Goal: Register for event/course

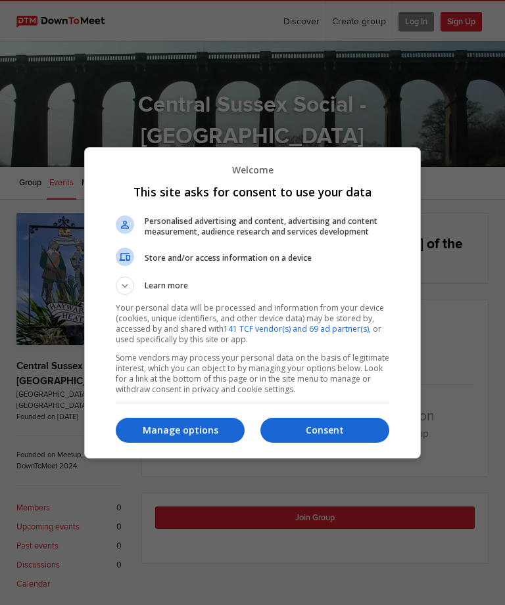
click at [179, 432] on p "Manage options" at bounding box center [180, 430] width 129 height 13
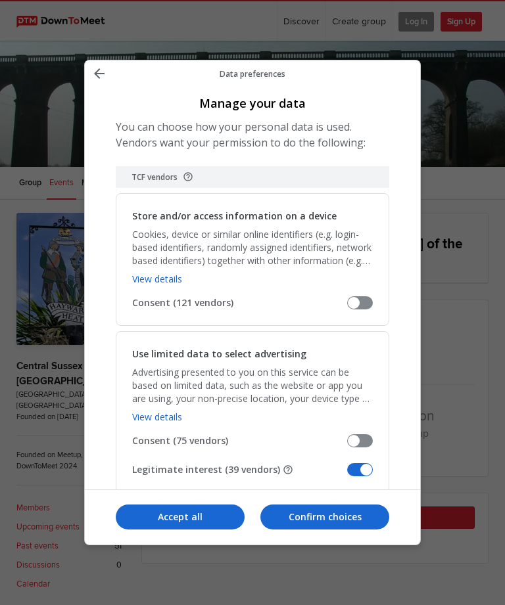
click at [357, 463] on span "Manage your data" at bounding box center [360, 469] width 26 height 13
click at [347, 474] on input "Legitimate interest (39 vendors)" at bounding box center [347, 474] width 0 height 0
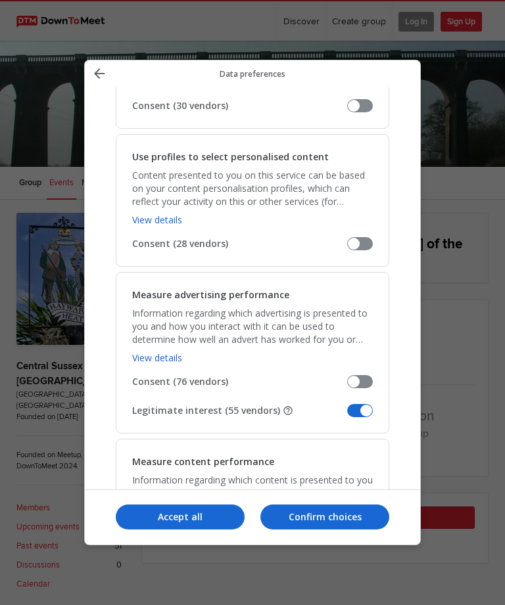
scroll to position [776, 0]
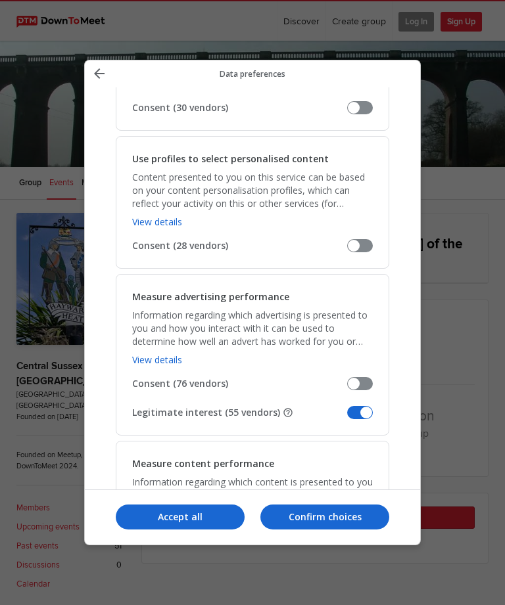
click at [357, 406] on span "Manage your data" at bounding box center [360, 412] width 26 height 13
click at [347, 417] on input "Legitimate interest (55 vendors)" at bounding box center [347, 417] width 0 height 0
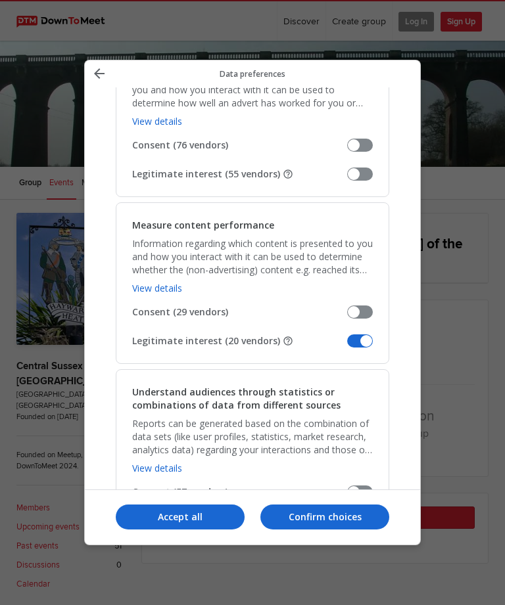
scroll to position [1016, 0]
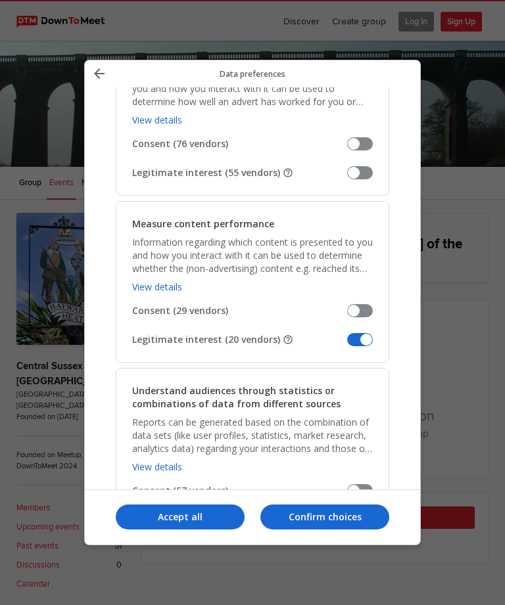
click at [359, 333] on span "Manage your data" at bounding box center [360, 339] width 26 height 13
click at [347, 344] on input "Legitimate interest (20 vendors)" at bounding box center [347, 344] width 0 height 0
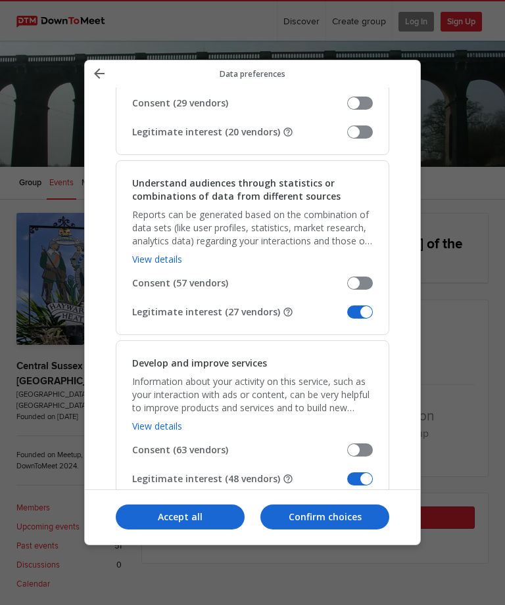
scroll to position [1240, 0]
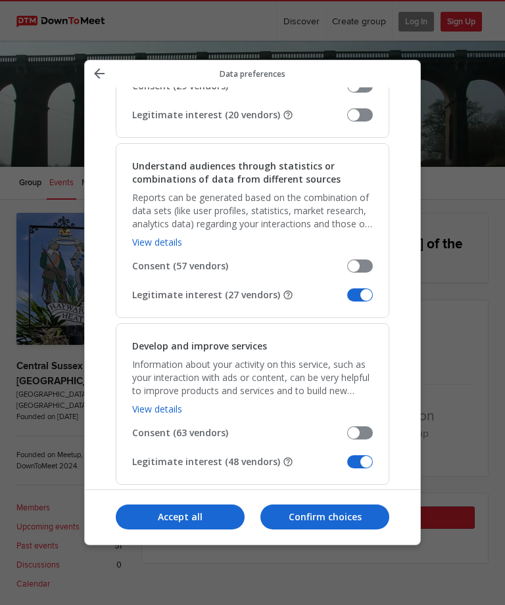
click at [353, 288] on span "Manage your data" at bounding box center [360, 294] width 26 height 13
click at [347, 300] on input "Legitimate interest (27 vendors)" at bounding box center [347, 300] width 0 height 0
click at [355, 455] on span "Manage your data" at bounding box center [360, 461] width 26 height 13
click at [347, 466] on input "Legitimate interest (48 vendors)" at bounding box center [347, 466] width 0 height 0
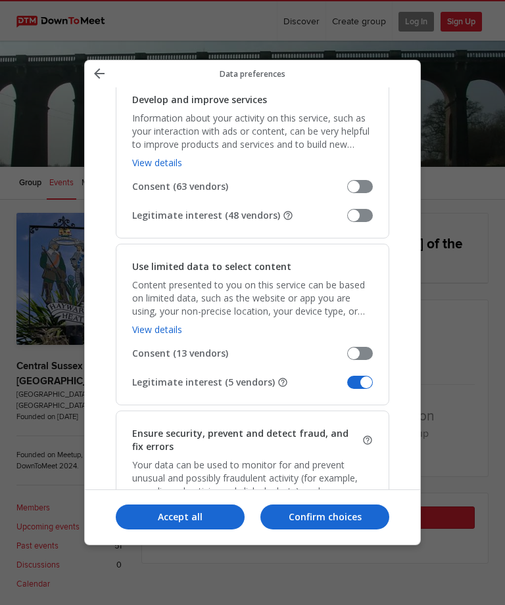
scroll to position [1492, 0]
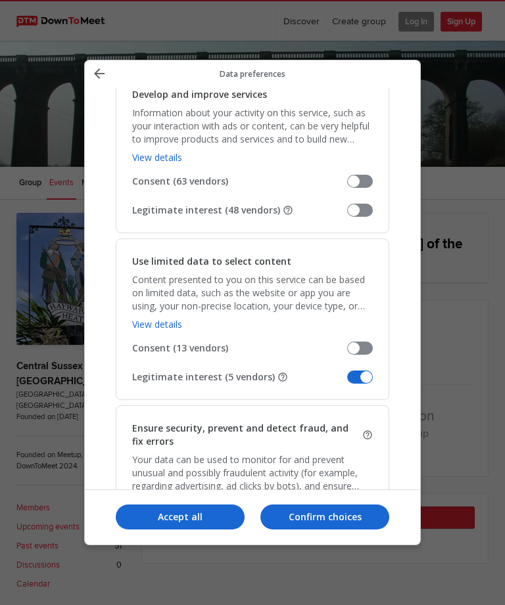
click at [357, 371] on span "Manage your data" at bounding box center [360, 377] width 26 height 13
click at [347, 382] on input "Legitimate interest (5 vendors)" at bounding box center [347, 382] width 0 height 0
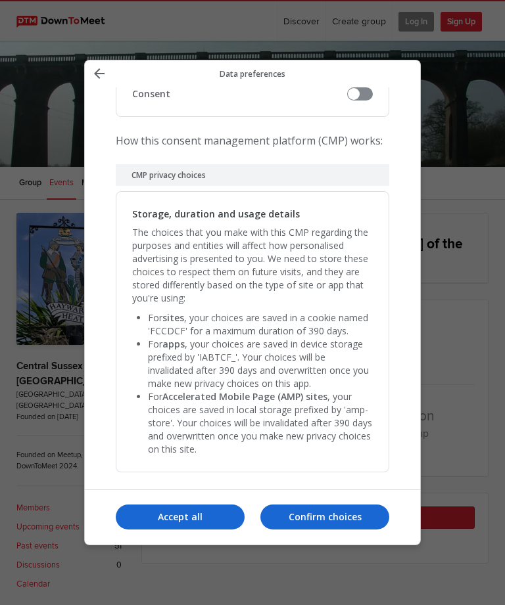
scroll to position [2638, 0]
click at [329, 524] on p "Confirm choices" at bounding box center [324, 516] width 129 height 13
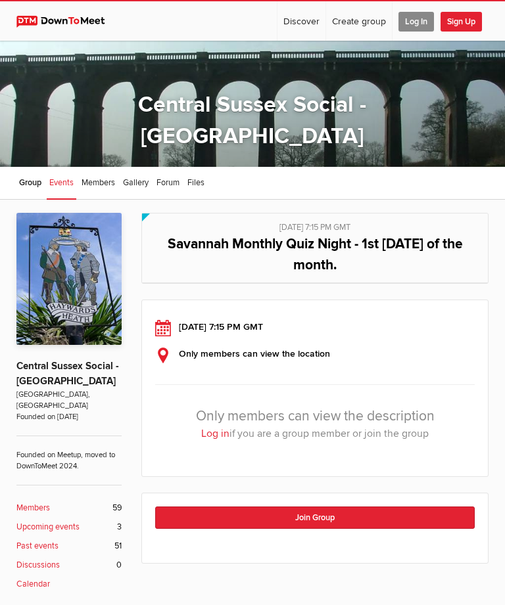
click at [411, 22] on span "Log In" at bounding box center [415, 22] width 35 height 20
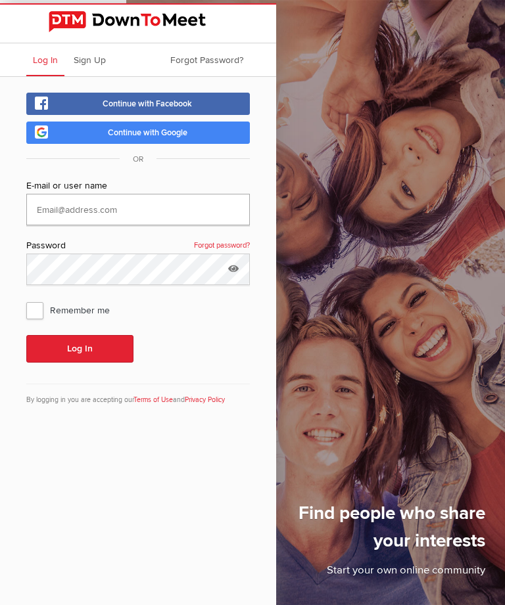
click at [142, 212] on input "text" at bounding box center [137, 210] width 223 height 32
type input "[EMAIL_ADDRESS][DOMAIN_NAME]"
click at [81, 351] on button "Log In" at bounding box center [79, 349] width 107 height 28
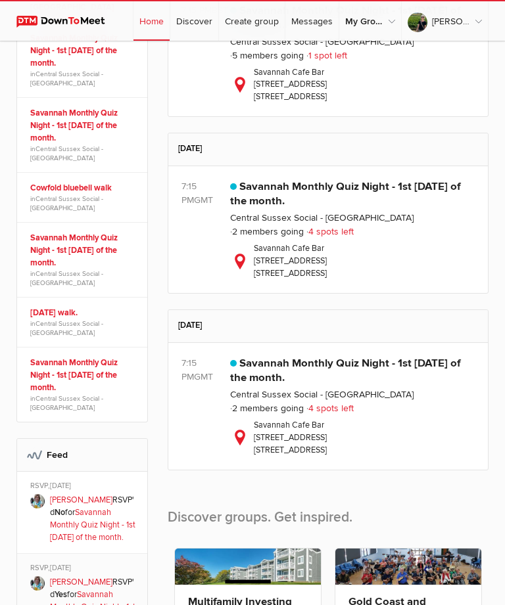
scroll to position [527, 0]
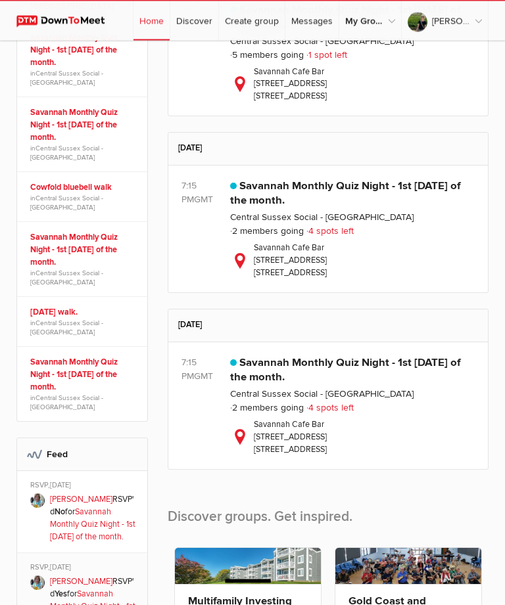
click at [282, 208] on link "Savannah Monthly Quiz Night - 1st [DATE] of the month." at bounding box center [345, 194] width 230 height 28
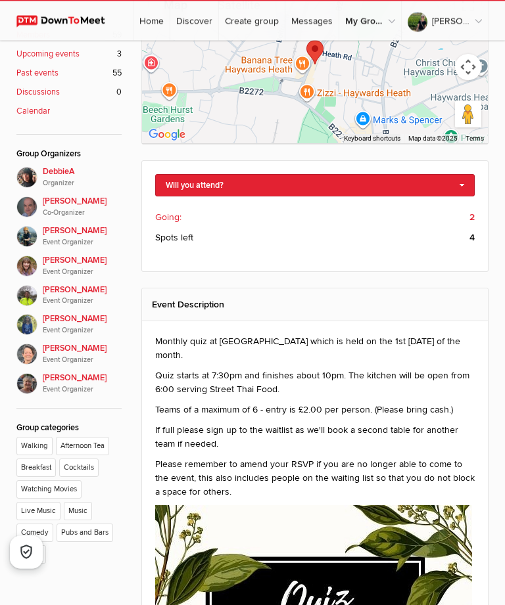
scroll to position [425, 0]
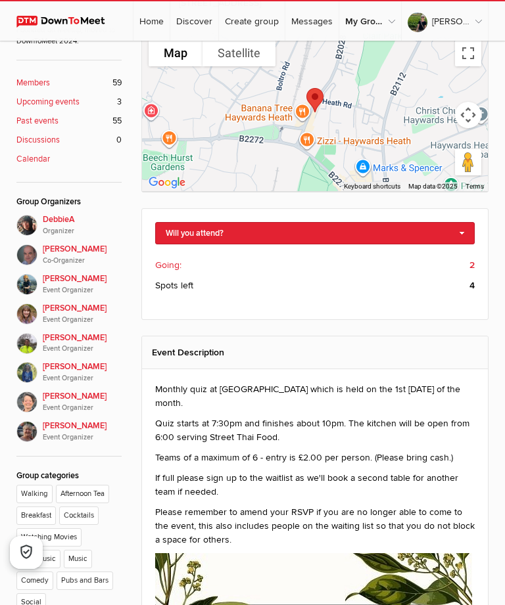
click at [396, 229] on link "Will you attend?" at bounding box center [314, 233] width 319 height 22
click at [196, 263] on link "I'm going" at bounding box center [315, 262] width 318 height 20
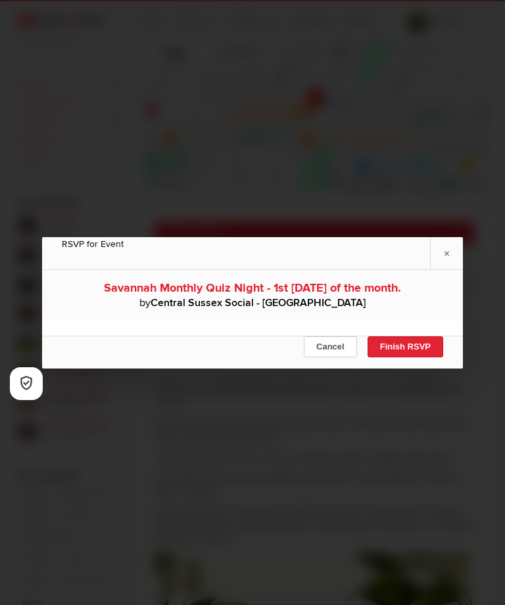
click at [411, 357] on button "Finish RSVP" at bounding box center [405, 346] width 76 height 21
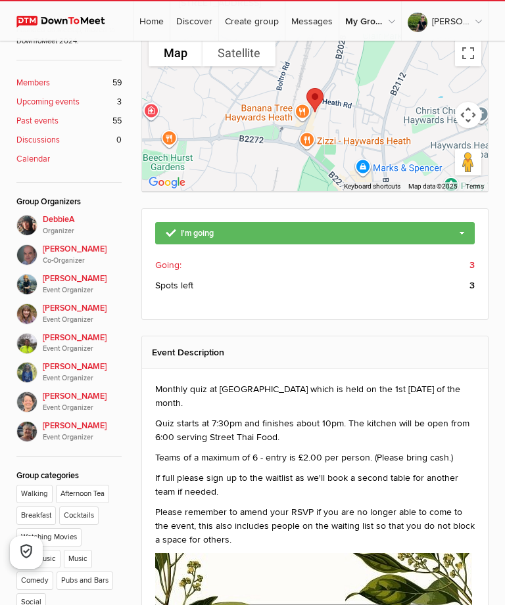
click at [461, 234] on link "I'm going" at bounding box center [314, 233] width 319 height 22
click at [246, 265] on link "Change guest count" at bounding box center [315, 255] width 318 height 20
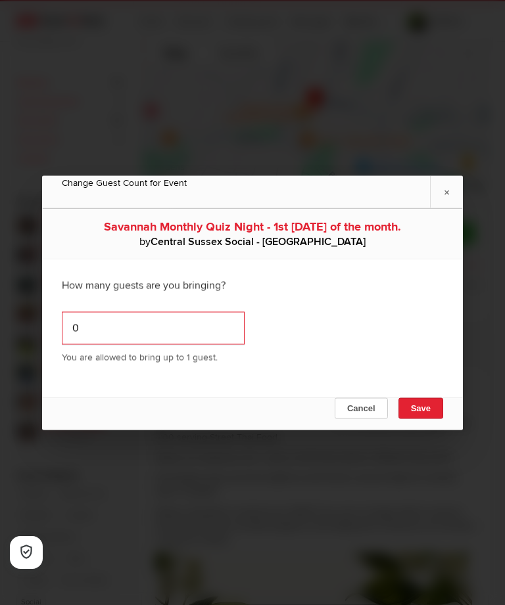
click at [164, 344] on input "0" at bounding box center [153, 327] width 183 height 33
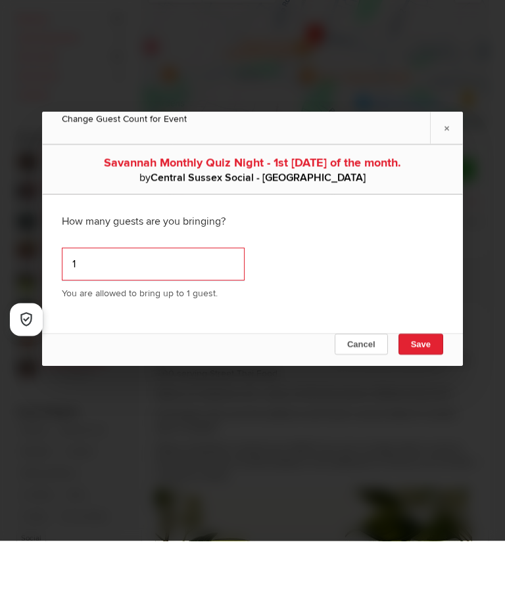
type input "1"
click at [427, 397] on button "Save" at bounding box center [420, 407] width 45 height 21
